Goal: Task Accomplishment & Management: Manage account settings

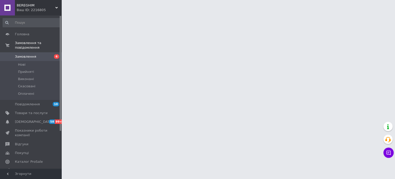
scroll to position [50, 0]
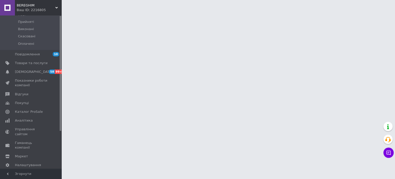
click at [61, 140] on div at bounding box center [61, 92] width 2 height 152
click at [33, 171] on span "[PERSON_NAME] та рахунки Prom топ" at bounding box center [31, 178] width 33 height 14
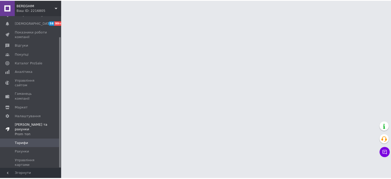
scroll to position [25, 0]
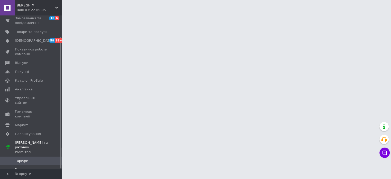
click at [22, 167] on span "Рахунки" at bounding box center [22, 169] width 14 height 5
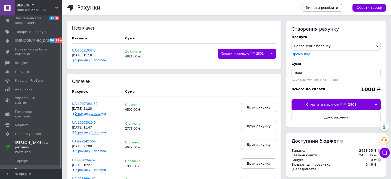
click at [273, 54] on div at bounding box center [271, 54] width 9 height 10
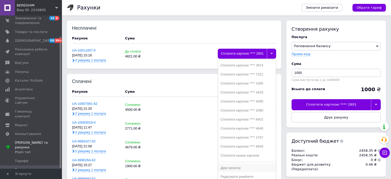
click at [238, 166] on div "Друк рахунку" at bounding box center [247, 168] width 53 height 4
